Goal: Book appointment/travel/reservation

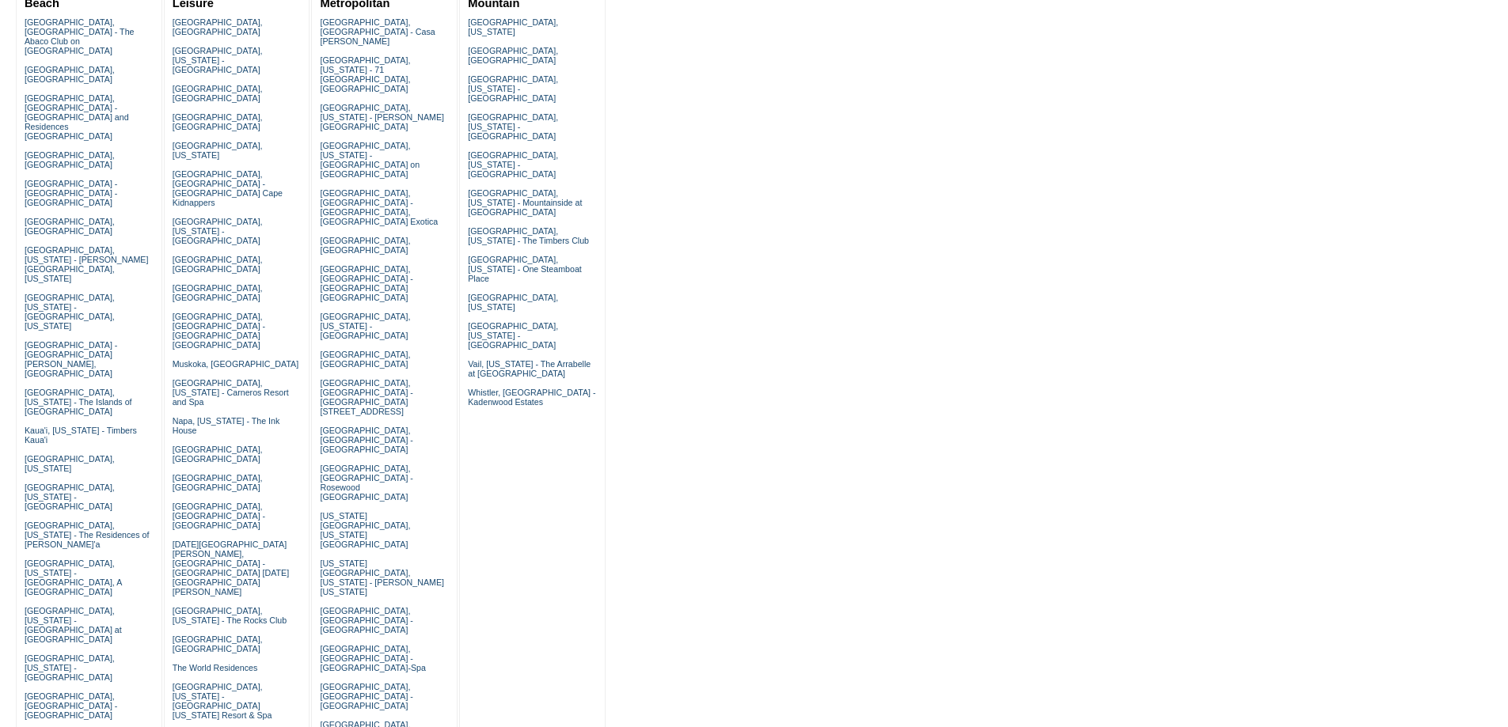
scroll to position [211, 0]
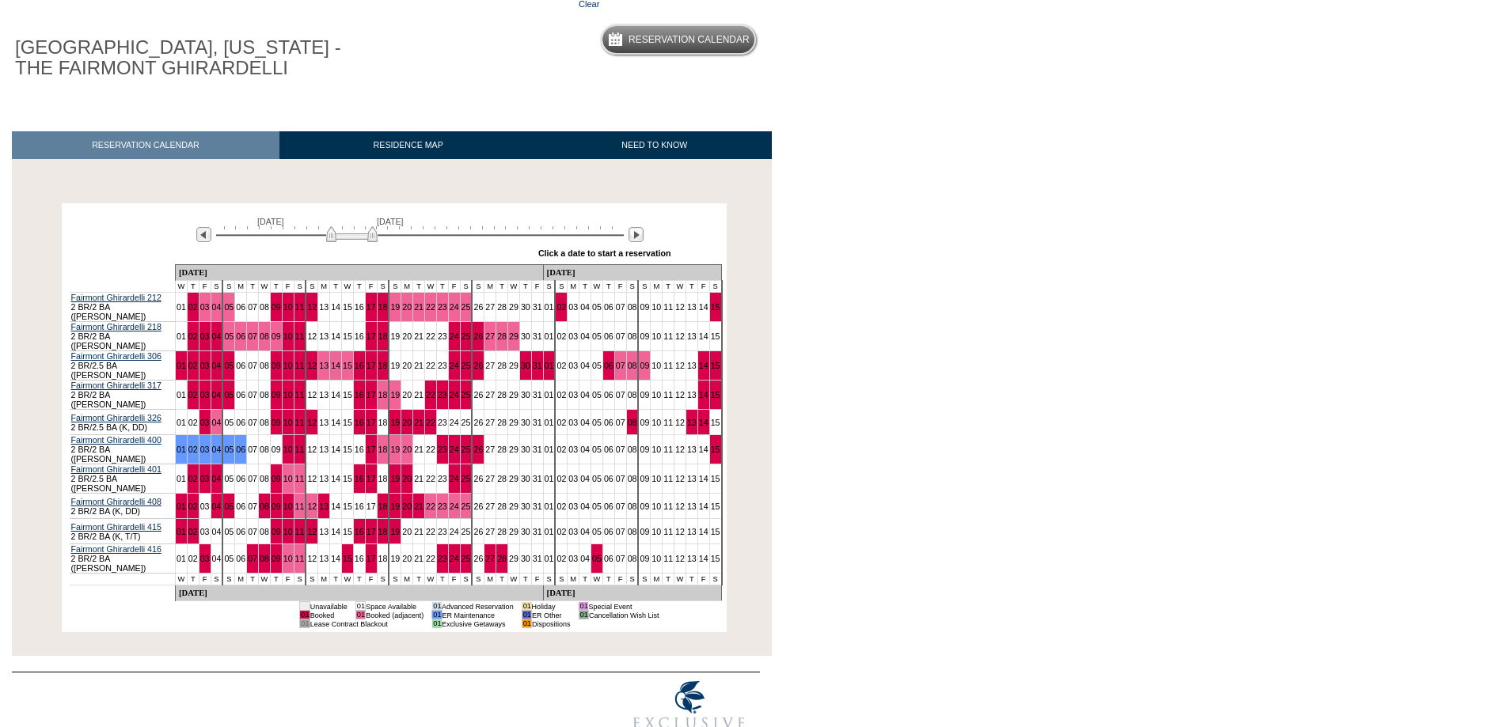
scroll to position [136, 0]
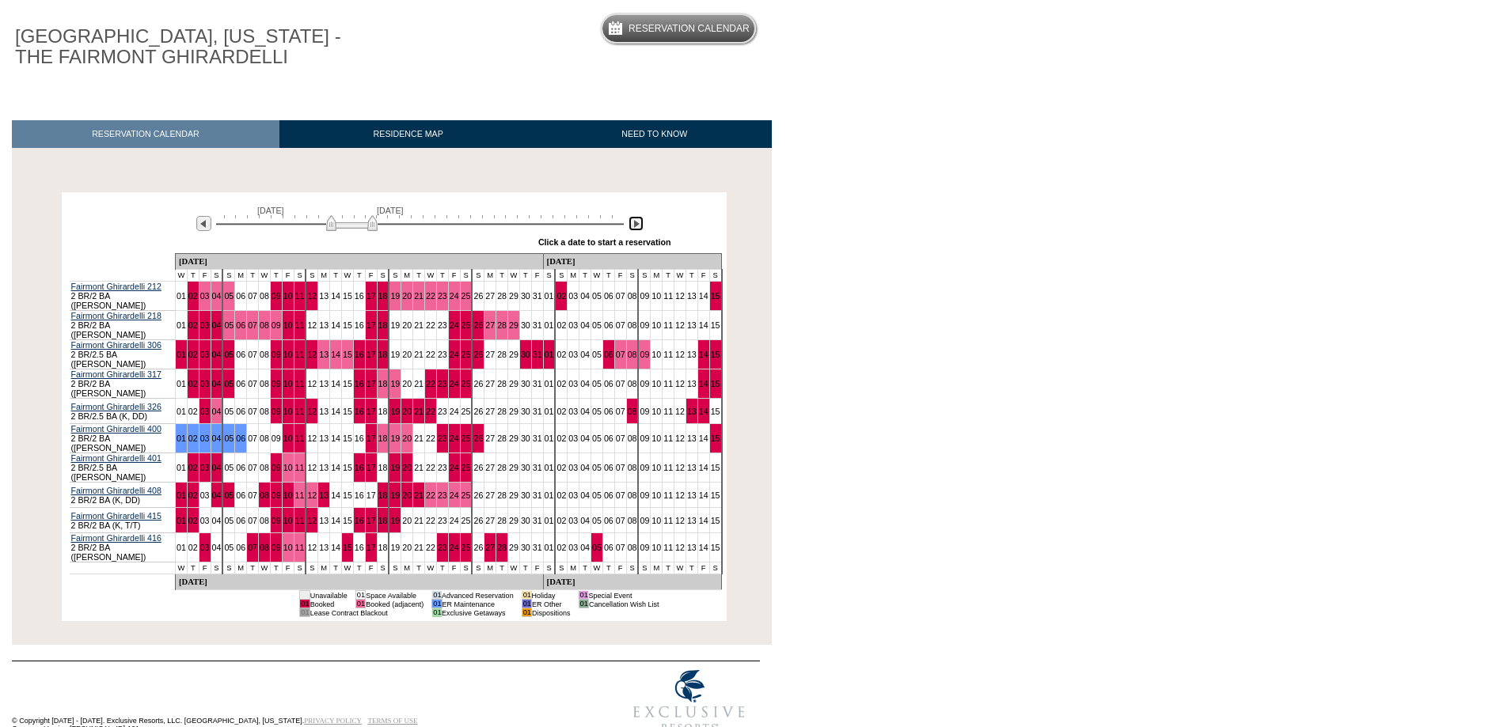
click at [637, 226] on img at bounding box center [635, 223] width 15 height 15
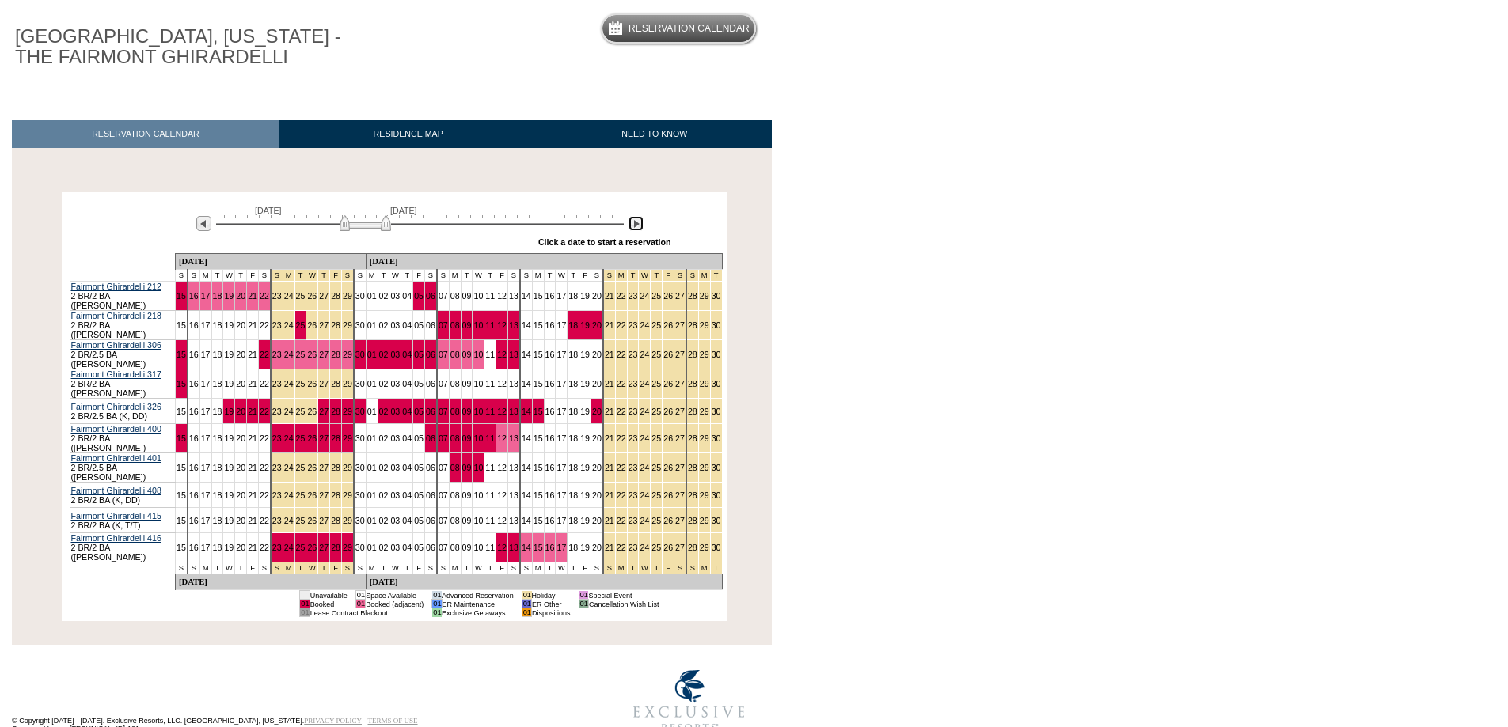
click at [637, 226] on img at bounding box center [635, 223] width 15 height 15
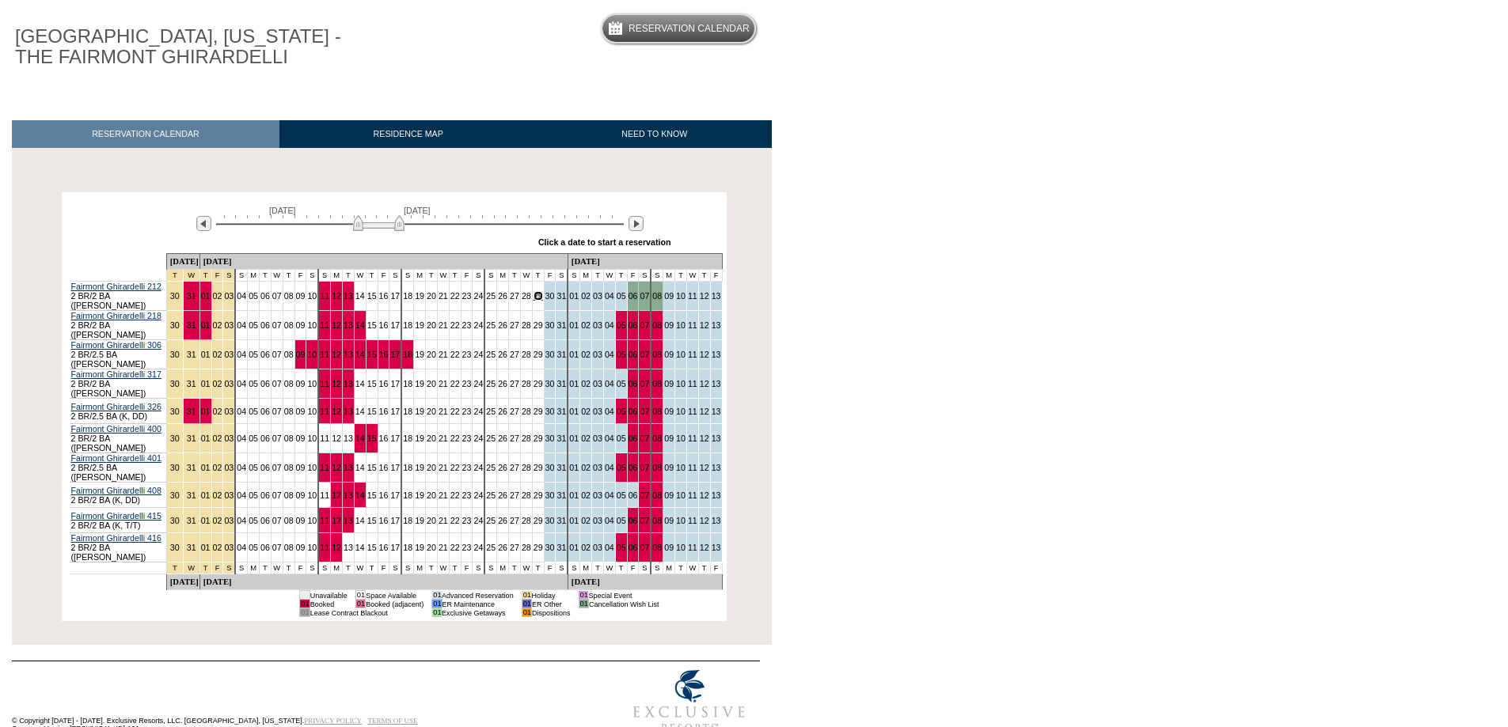
click at [533, 298] on link "29" at bounding box center [537, 295] width 9 height 9
